Goal: Task Accomplishment & Management: Use online tool/utility

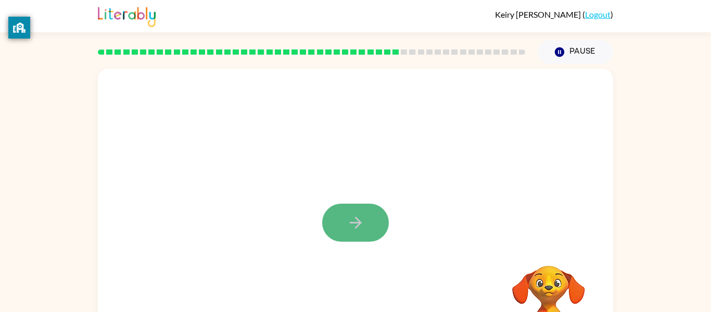
click at [352, 226] on icon "button" at bounding box center [356, 223] width 18 height 18
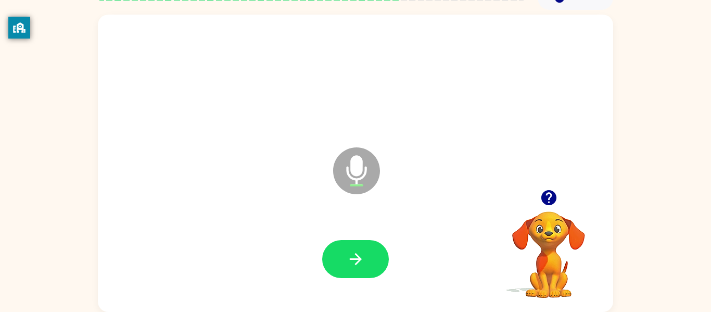
scroll to position [53, 0]
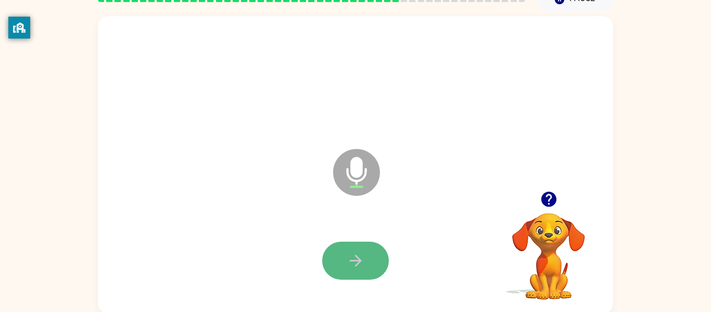
click at [357, 273] on button "button" at bounding box center [355, 261] width 67 height 38
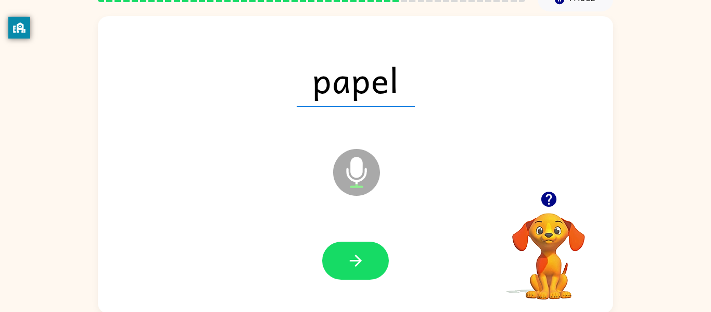
click at [354, 257] on icon "button" at bounding box center [356, 261] width 18 height 18
click at [354, 257] on div at bounding box center [355, 261] width 67 height 38
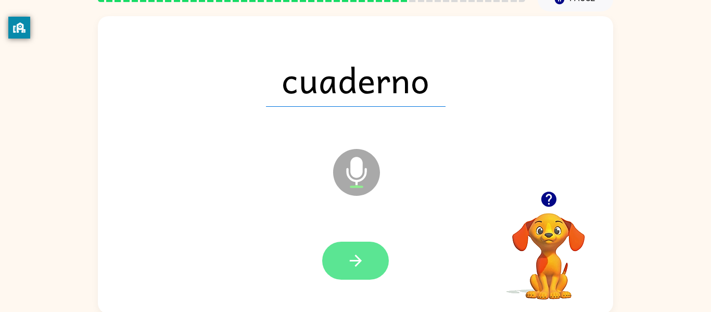
click at [354, 259] on icon "button" at bounding box center [356, 261] width 18 height 18
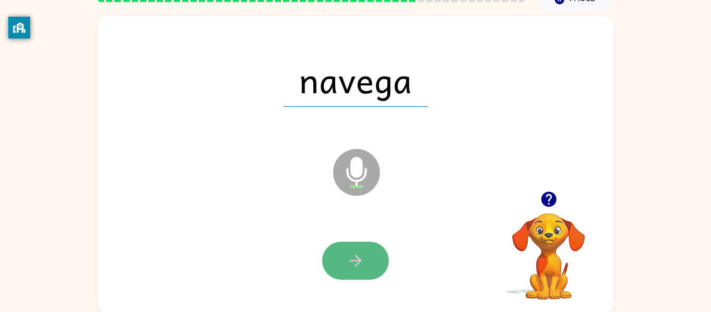
click at [354, 259] on icon "button" at bounding box center [356, 261] width 18 height 18
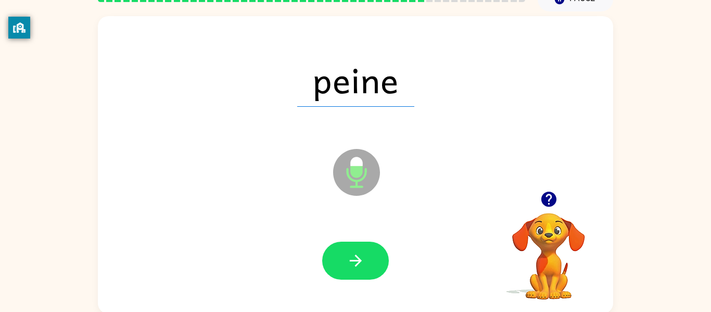
click at [354, 259] on icon "button" at bounding box center [356, 261] width 18 height 18
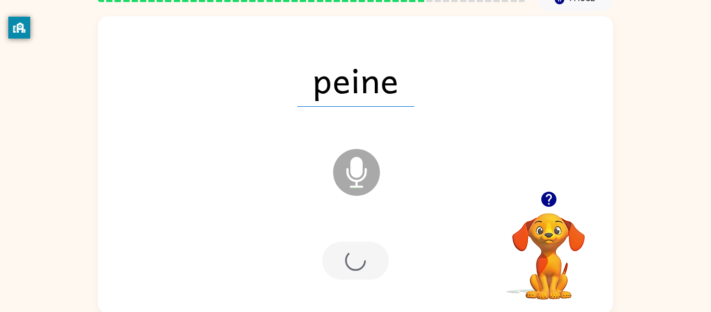
click at [354, 259] on div at bounding box center [355, 261] width 67 height 38
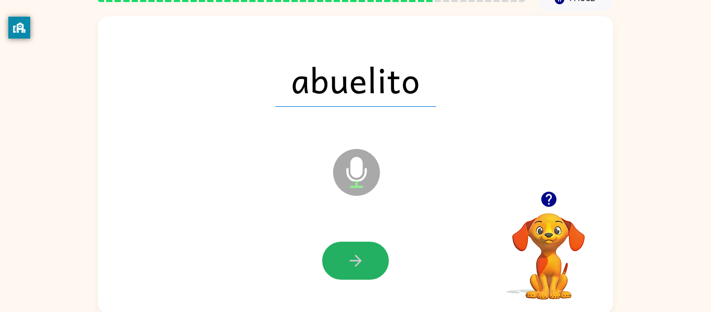
click at [354, 259] on icon "button" at bounding box center [356, 261] width 18 height 18
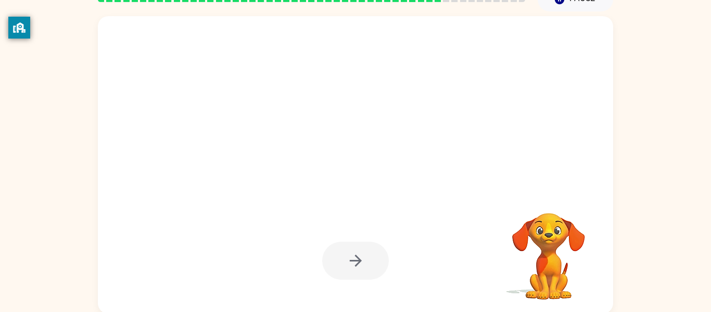
click at [354, 259] on div at bounding box center [355, 261] width 67 height 38
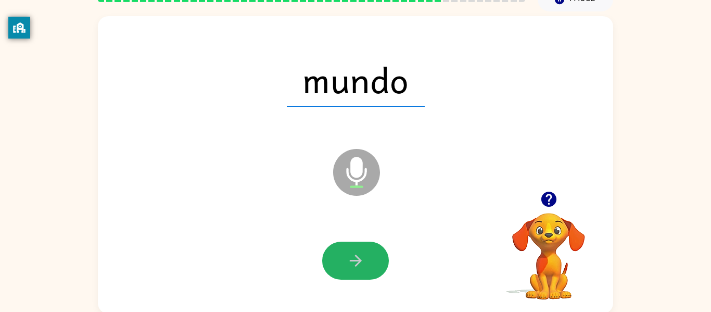
click at [354, 259] on icon "button" at bounding box center [356, 261] width 18 height 18
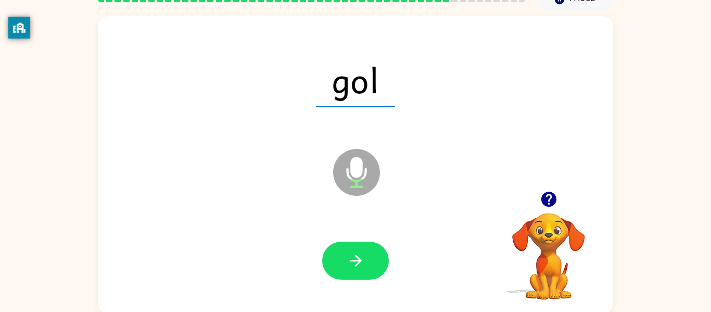
click at [354, 259] on icon "button" at bounding box center [356, 261] width 18 height 18
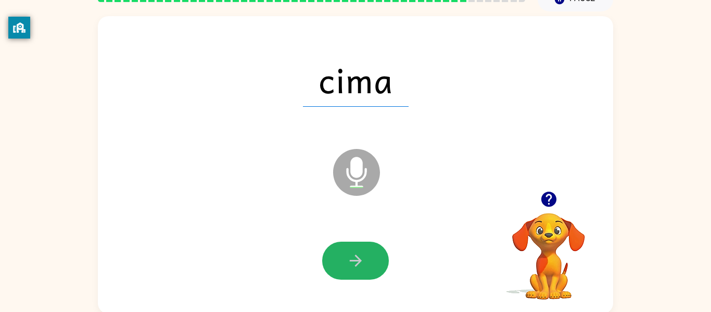
click at [354, 259] on icon "button" at bounding box center [356, 261] width 18 height 18
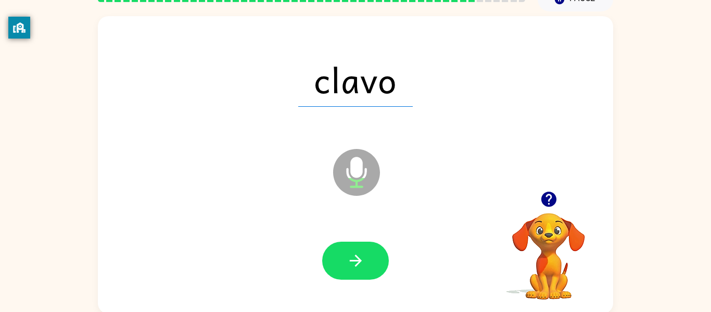
click at [354, 259] on icon "button" at bounding box center [356, 261] width 18 height 18
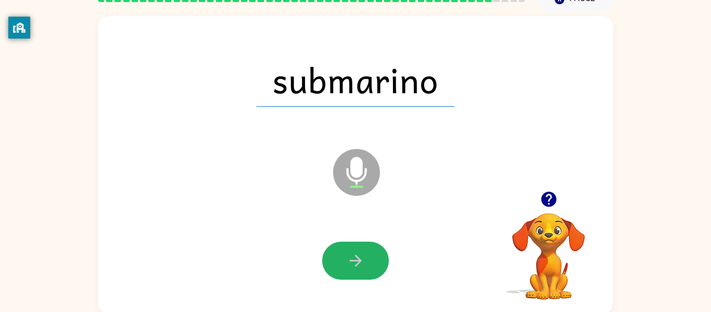
click at [354, 259] on icon "button" at bounding box center [356, 261] width 18 height 18
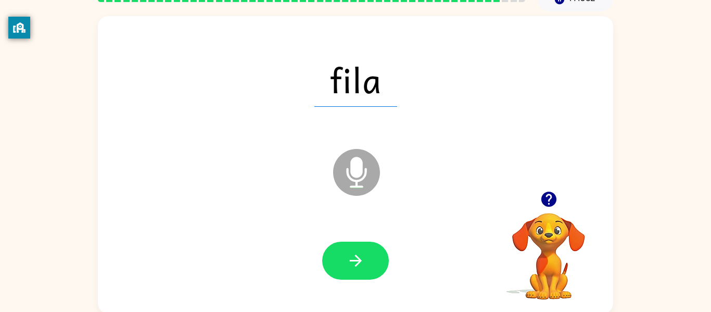
click at [354, 259] on icon "button" at bounding box center [356, 261] width 18 height 18
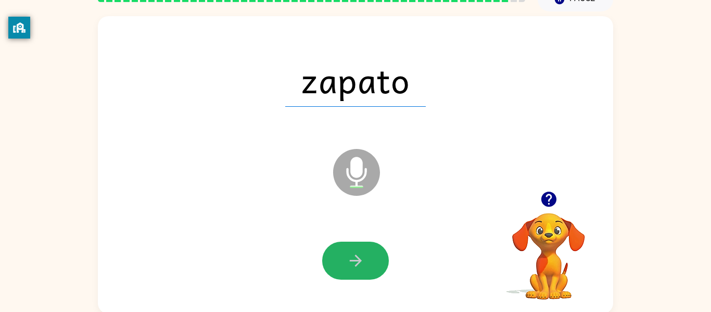
click at [354, 259] on icon "button" at bounding box center [356, 261] width 18 height 18
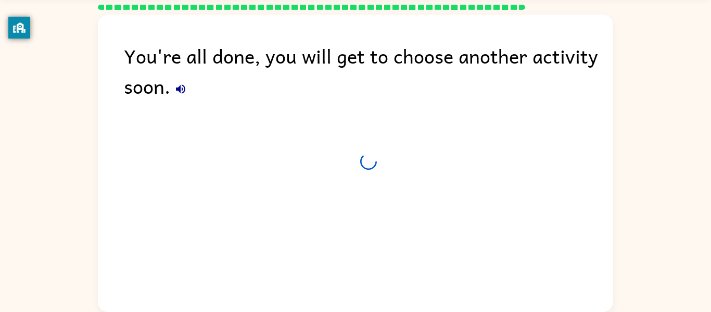
scroll to position [35, 0]
